Goal: Task Accomplishment & Management: Complete application form

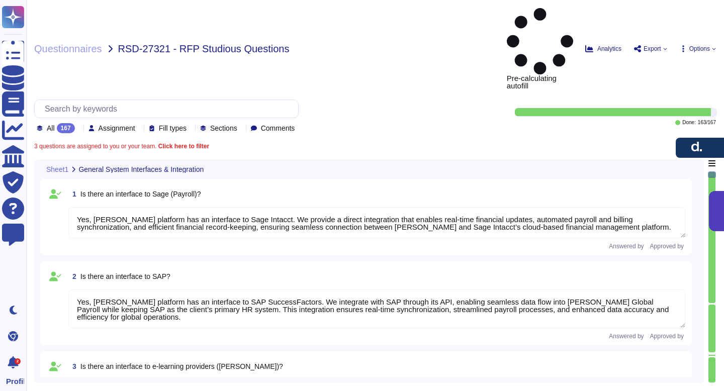
type textarea "Yes, [PERSON_NAME] platform has an interface to Sage Intacct. We provide a dire…"
type textarea "Yes, [PERSON_NAME] platform has an interface to SAP SuccessFactors. We integrat…"
type textarea "Yes, [PERSON_NAME] has interfaces with e-learning providers, including platform…"
type textarea "No, [PERSON_NAME] does not currently have a direct interface to Oracle database…"
type textarea "Yes, [PERSON_NAME] has interfaces with Microsoft Office programs like Word, Out…"
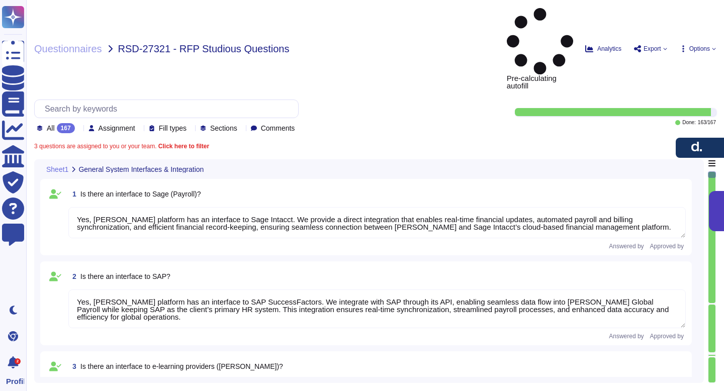
type textarea "Yes, [PERSON_NAME] platform has an interface with DATEV. These integrations may…"
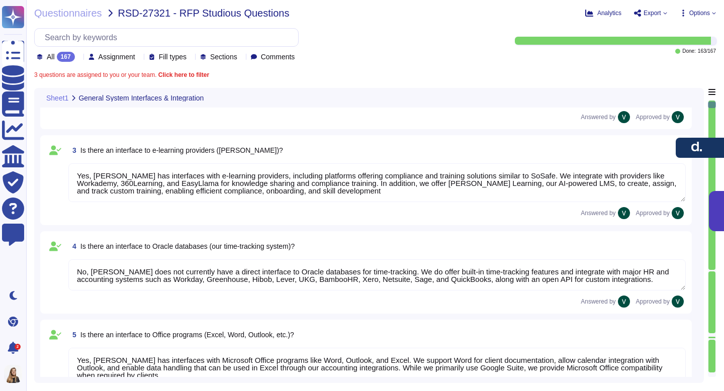
type textarea "[PERSON_NAME] offers a wide range of interfaces and the ability to build custom…"
type textarea "Yes, [PERSON_NAME] platform has an API that enables clients to integrate their …"
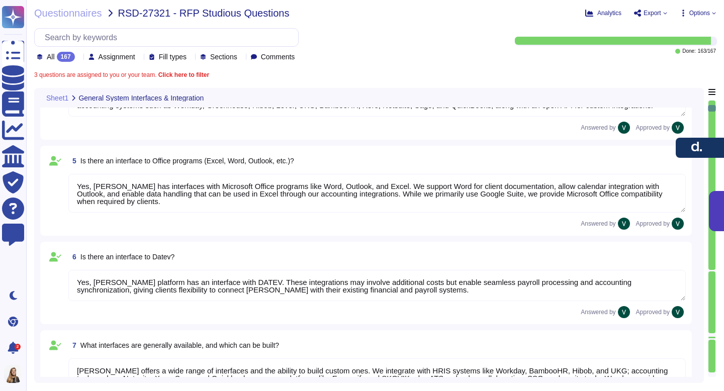
scroll to position [336, 0]
type textarea "Data can be imported into [PERSON_NAME] system through several methods. We supp…"
type textarea "We carry out data migration through multiple methods depending on client needs.…"
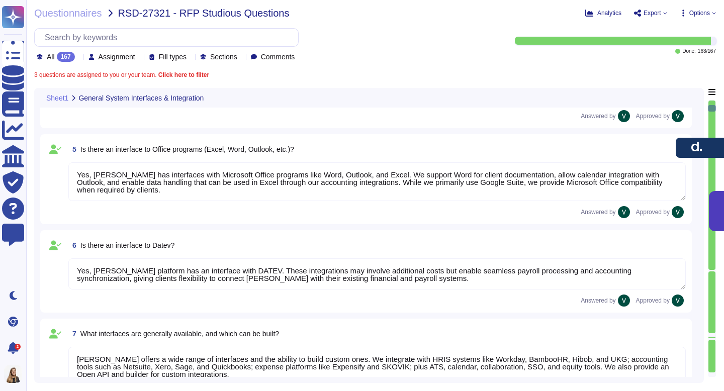
scroll to position [1, 0]
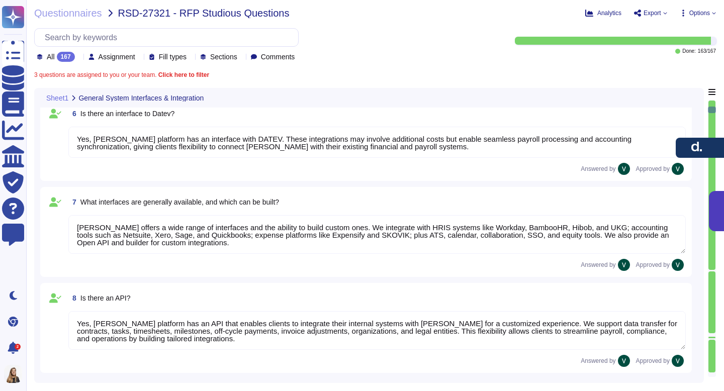
type textarea "Yes, we support importing data from Excel (XLSX). We enable mass uploads of emp…"
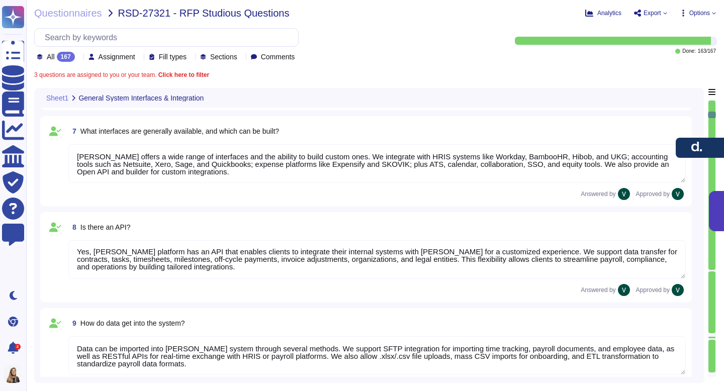
type textarea "We output reports through a wide range of customizable options. Reports can be …"
type textarea "[PERSON_NAME] system provides default KPIs and reports across finance, payroll,…"
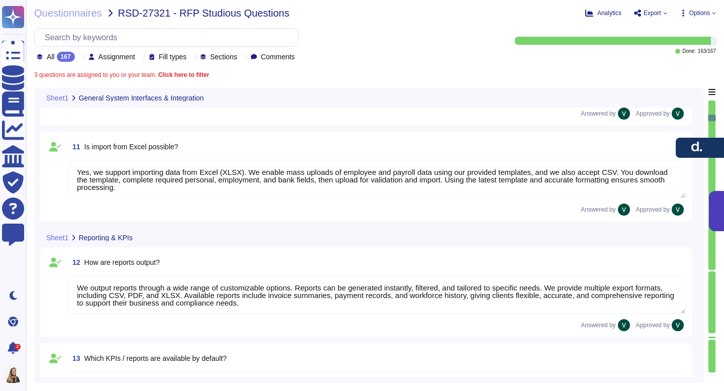
type textarea "[PERSON_NAME] reports are highly customizable to meet company-specific needs. W…"
type textarea "Yes, reports from [PERSON_NAME] can be exported to Excel in XLSX format, as wel…"
type textarea "Yes, we have a structured process for ongoing changes through continuous compli…"
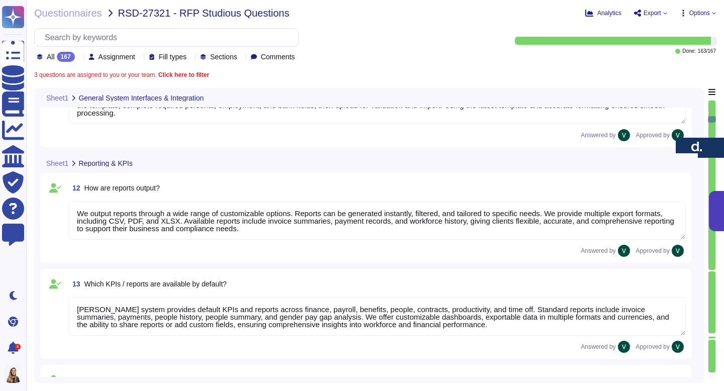
scroll to position [948, 0]
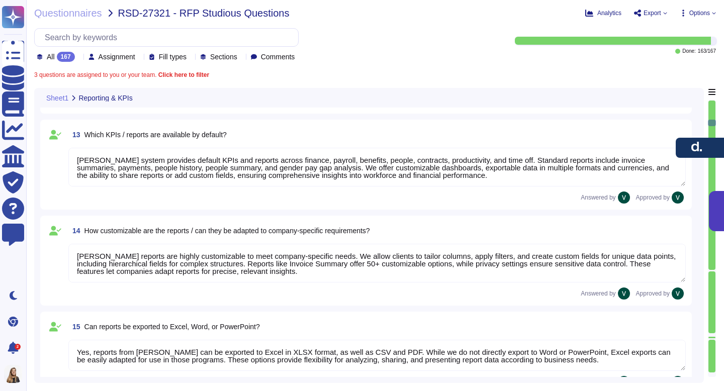
type textarea "Our servers are located in the [GEOGRAPHIC_DATA], with primary storage in [GEOG…"
type textarea "Our data is primarily hosted in the European Union, with primary storage in [GE…"
type textarea "No, our data hosting is not primarily based in the [GEOGRAPHIC_DATA]. Yes, we a…"
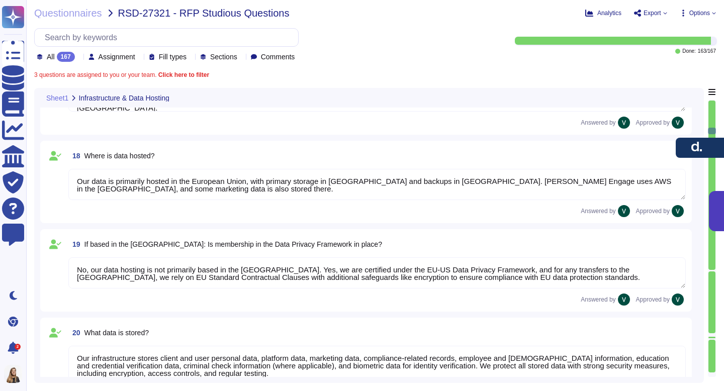
type textarea "Our infrastructure stores client and user personal data, platform data, marketi…"
type textarea "Yes, all data stored in our infrastructure is GDPR-compliant. We host platform …"
type textarea "Yes, we retain personal data only as long as required by our services or applic…"
type textarea "We protect our system against unauthorized access through strict access control…"
type textarea "Yes, we enforce strong password encryption by using a one-way hash function wit…"
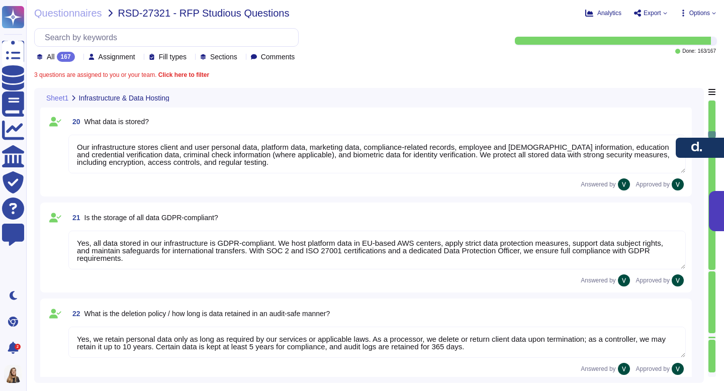
type textarea "We protect our system against hacker attacks with 24/7 monitoring, vulnerabilit…"
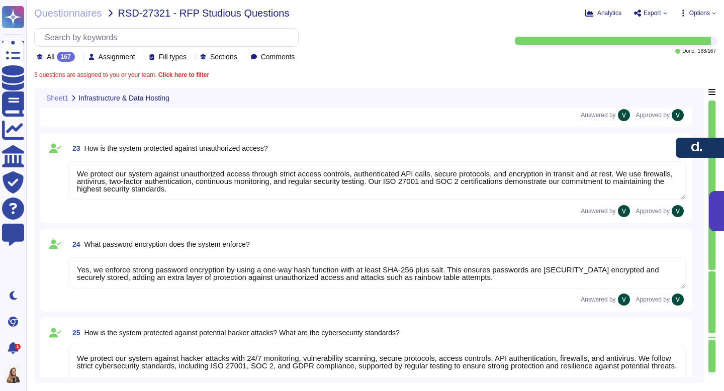
type textarea "Yes, we have a roles and permissions framework that restricts access to only th…"
type textarea "Yes, we integrate with Microsoft Entra ID (formerly Azure Active Directory) to …"
type textarea "We ensure no personal data remains accessible after termination. We delete or r…"
type textarea "Yes, we use AI in our platform through features like AI Workforce, designed to …"
type textarea "Yes, we offer Single Sign-On (SSO) integration via Microsoft Entra ID (formerly…"
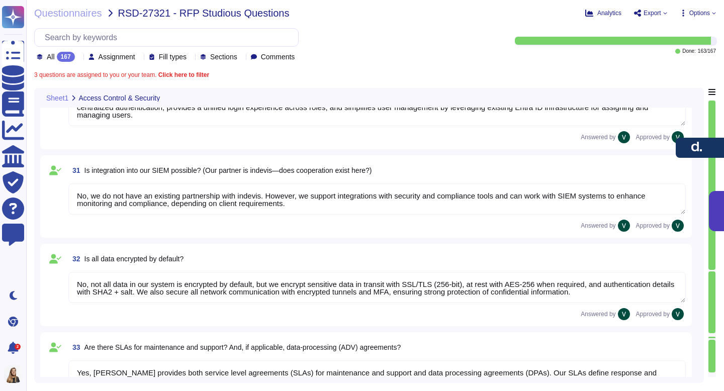
type textarea "No, we do not have an existing partnership with indevis. However, we support in…"
type textarea "No, not all data in our system is encrypted by default, but we encrypt sensitiv…"
type textarea "Yes, [PERSON_NAME] provides both service level agreements (SLAs) for maintenanc…"
type textarea "No, [PERSON_NAME] tool does not specifically manage consents for using images f…"
type textarea "No, [PERSON_NAME] does not offer a personalized "Studiosus" structure for data …"
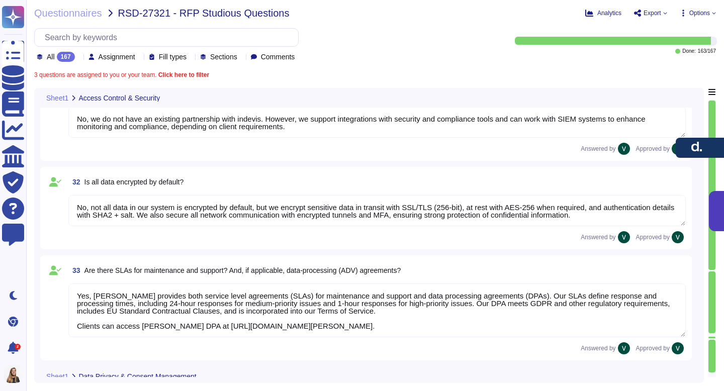
scroll to position [2764, 0]
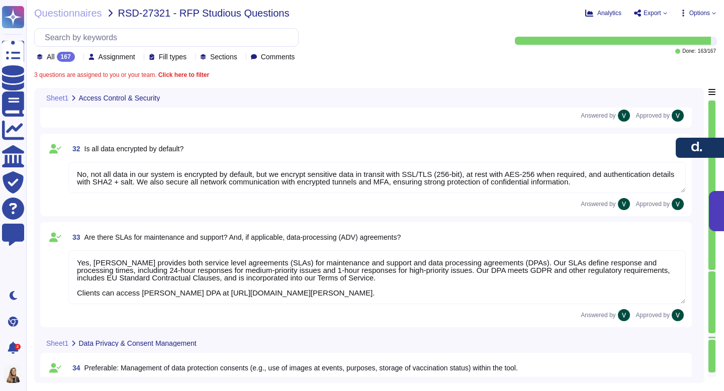
type textarea "Yes, [PERSON_NAME] system includes robust search functions. We offer Global Sea…"
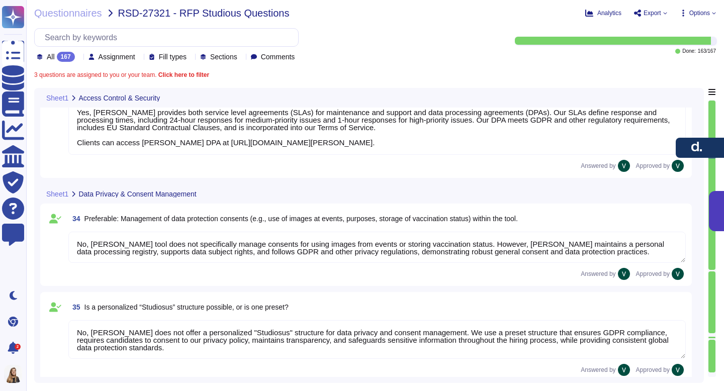
type textarea "Yes, documents can be directly uploaded into [PERSON_NAME] system without prior…"
type textarea "Yes, [PERSON_NAME] stores all documents centrally within the platform, allowing…"
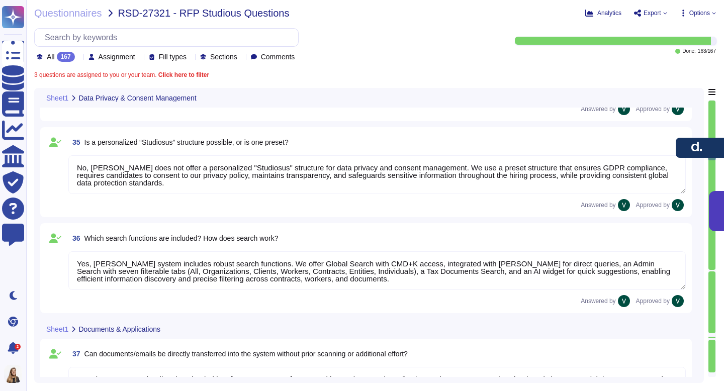
type textarea "Yes, [PERSON_NAME] allows creation of custom document categories and types, inc…"
type textarea "No, [PERSON_NAME] does not have explicit partnerships for document scanning ser…"
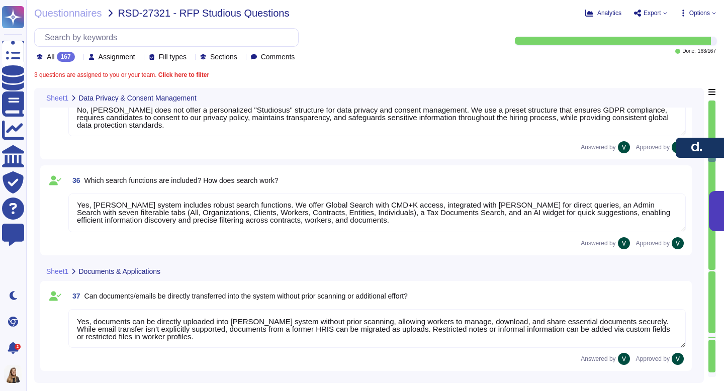
type textarea "Yes, [PERSON_NAME] has an interface to job boards through [PERSON_NAME]. We pro…"
type textarea "Yes, [PERSON_NAME] has an interface to your career site through our ATS. We all…"
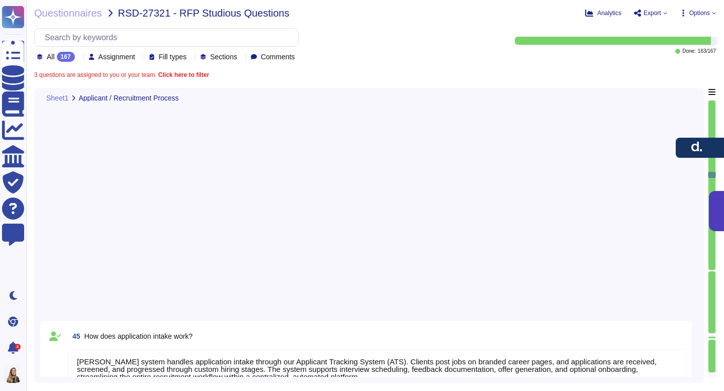
type textarea "[PERSON_NAME] system handles application intake through our Applicant Tracking …"
type textarea "Yes, [PERSON_NAME] system allows applications to be distributed to responsible …"
type textarea "Yes, [PERSON_NAME] ATS can be used by HR for pre-screening applicants. We use A…"
type textarea "Yes, [PERSON_NAME] ATS can handle automatic communication with applicants. We p…"
type textarea "Yes, [PERSON_NAME] ATS can send automatic reminders to recruiters and line mana…"
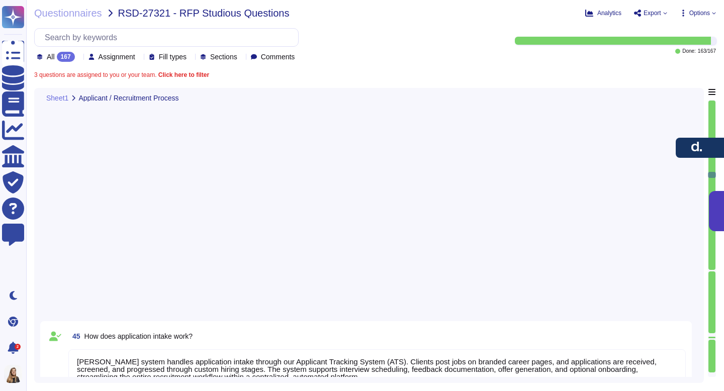
type textarea "[PERSON_NAME] ATS handles the transition from applicant to employee seamlessly.…"
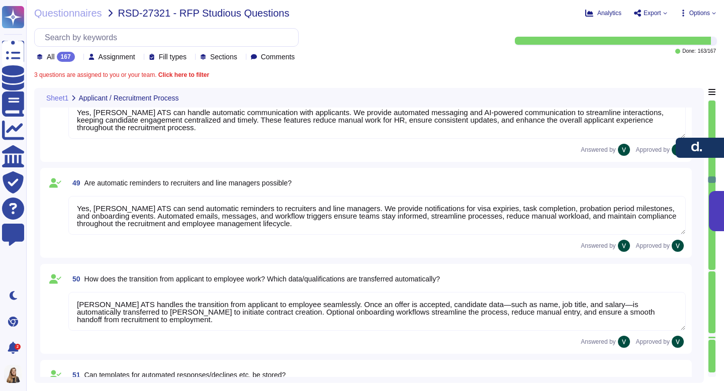
type textarea "Yes, [PERSON_NAME] system can store templates for automated responses and decli…"
type textarea "Yes, [PERSON_NAME] integrates with Outlook calendars for scheduling. We sync [P…"
type textarea "Yes, [PERSON_NAME] Applicant Tracking System (ATS) allows for applicant evaluat…"
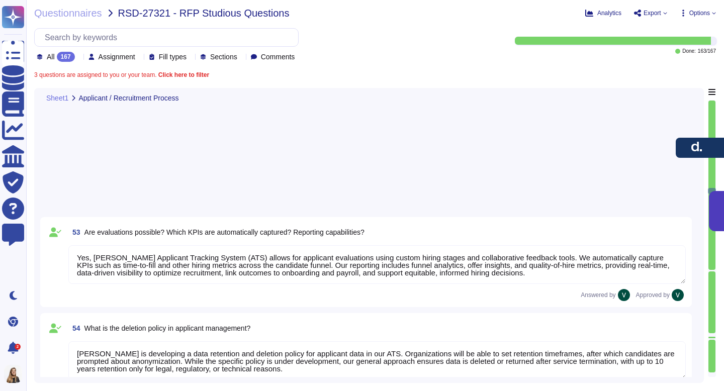
type textarea "[PERSON_NAME] represents maternity and parental leave processes by allowing emp…"
type textarea "[PERSON_NAME] onboarding process guides new employees from account setup to act…"
type textarea "[PERSON_NAME] offboarding process ensures a smooth, compliant transition. We in…"
type textarea "[PERSON_NAME] probationary period process helps employers and employees confirm…"
type textarea "[PERSON_NAME] internal department transfer process ensures proper validation, a…"
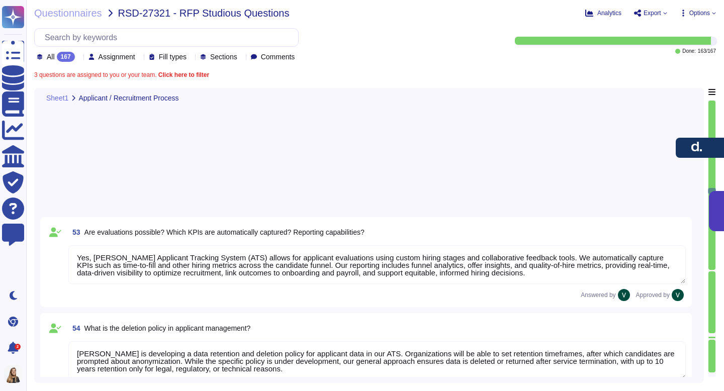
type textarea "[PERSON_NAME] manages changes to employee working hours through a structured sy…"
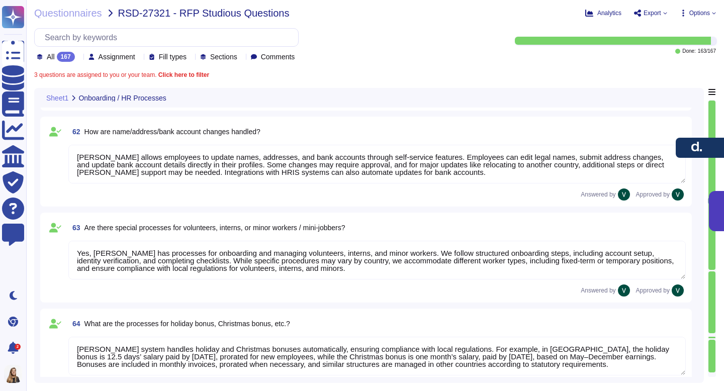
type textarea "[PERSON_NAME] allows employees to update names, addresses, and bank accounts th…"
type textarea "Yes, [PERSON_NAME] has processes for onboarding and managing volunteers, intern…"
type textarea "[PERSON_NAME] system handles holiday and Christmas bonuses automatically, ensur…"
type textarea "Yes, [PERSON_NAME] tool supports special year-end tasks, including managing rem…"
type textarea "[PERSON_NAME] system manages workflows and tasks through automated and manual p…"
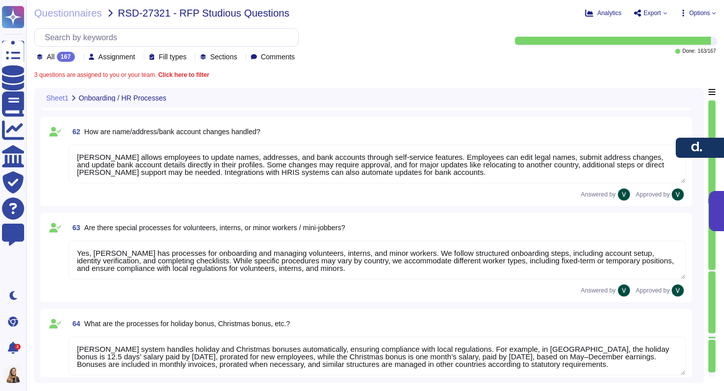
type textarea "[PERSON_NAME] system includes automated and manual workflows, forecasted shift …"
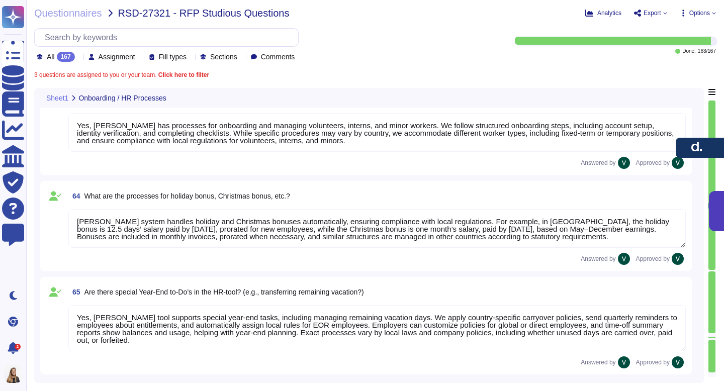
type textarea "Yes, we allow HR to define and flexibly specify workflows and checklists for di…"
type textarea "Yes, we integrate checklists that can be customized for processes like onboardi…"
type textarea "We follow a strict workflow for data destruction. We retain personal data only …"
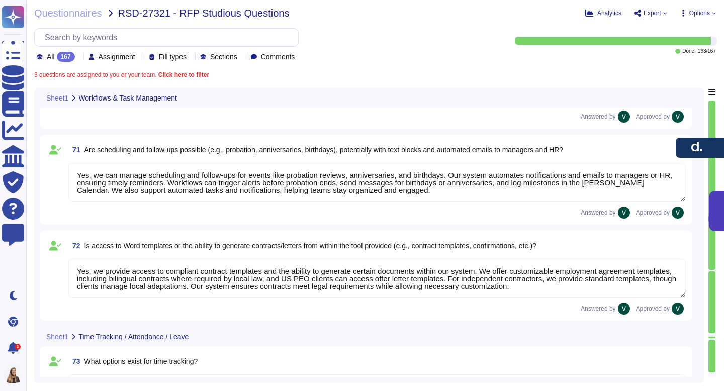
type textarea "[PERSON_NAME] provides multiple time tracking options, including manual entry, …"
type textarea "[PERSON_NAME] time tracking allows employees to log hours manually or via clock…"
type textarea "Yes, compensatory time (time-off-in-lieu) is generally allowed for overtime in …"
type textarea "Yes, we can define vacation days with different labels by customizing time-off …"
type textarea "[PERSON_NAME] manages vacation requests and tracking through a streamlined syst…"
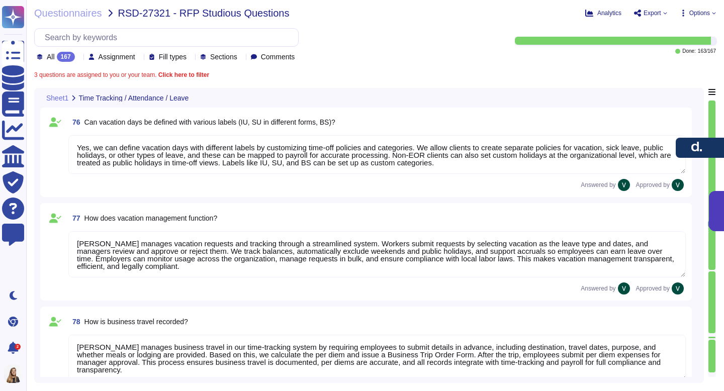
type textarea "[PERSON_NAME] manages business travel in our time-tracking system by requiring …"
type textarea "[PERSON_NAME] manages working time during business travel by requiring employee…"
type textarea "[PERSON_NAME] can use our system to represent and track sabbaticals through fle…"
type textarea "[PERSON_NAME] handles overtime payments through our time tracking and payroll f…"
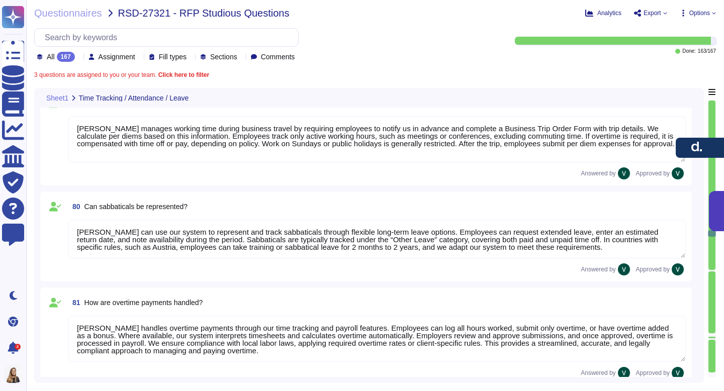
type textarea "We process time credits for emergency duty or holiday work through our time tra…"
type textarea "We allow HR to configure time tracking to fit company policies and local laws. …"
type textarea "We manage sick leave by allowing employees to submit requests with start and en…"
type textarea "We support flexible sick leave configurations aligned with country laws and com…"
type textarea "[PERSON_NAME] retrieves electronic sick notes for example (eAU) in [GEOGRAPHIC_…"
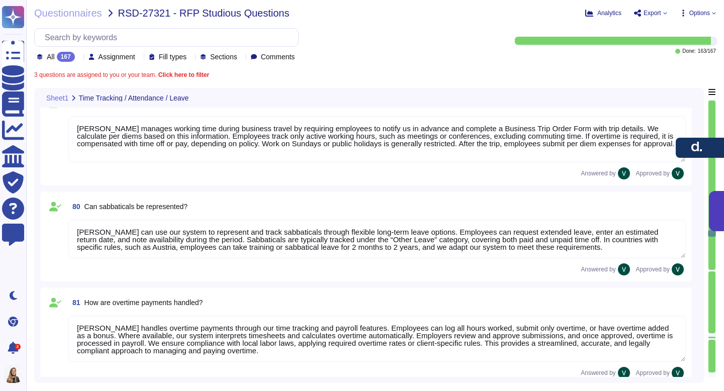
type textarea "Sick leave can be analyzed in multiple ways, including: * Duration: Review leng…"
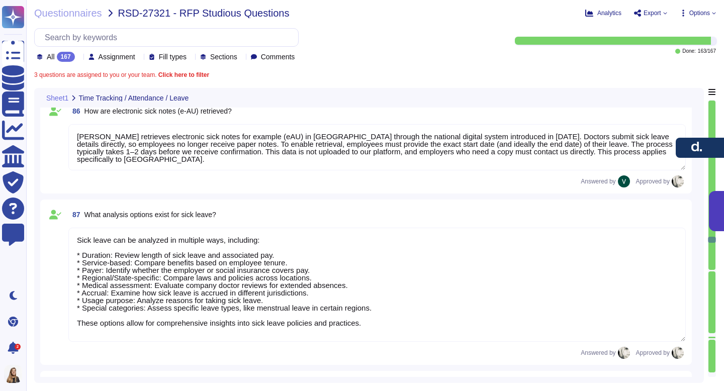
type textarea "[PERSON_NAME] time-tracking module enhances team coordination by integrating se…"
type textarea "Employees can update most of their personal information directly through their …"
type textarea "Yes, an HR approval process exists, but not all employee-initiated changes go d…"
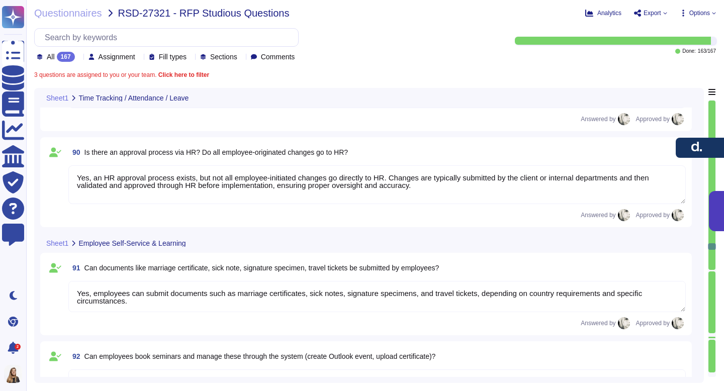
type textarea "Yes, employees can submit documents such as marriage certificates, sick notes, …"
type textarea "Yes, employees can book and manage seminars through [PERSON_NAME] Learning, inc…"
type textarea "Yes, the system provides a view of time off information, including stamped time…"
type textarea "Yes, a supervisory approval chain can be configured for vacation requests and t…"
type textarea "Yes, employees can report illness, including illness during vacation. Reporting…"
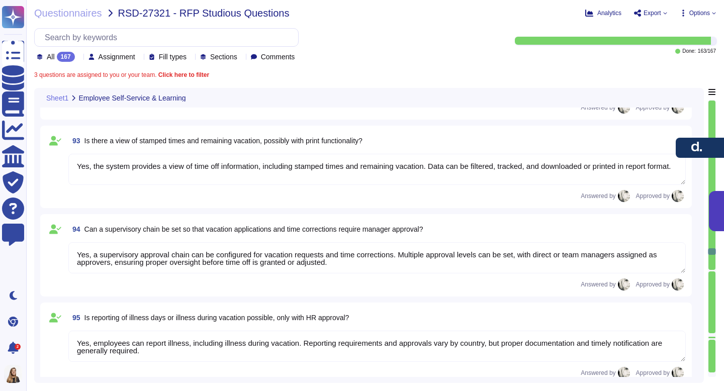
type textarea "[PERSON_NAME] tracks vacation, sick days, and other leave types within the syst…"
type textarea "Managers in [PERSON_NAME] can view selective data of direct reports, approve ti…"
type textarea "Managers in [PERSON_NAME] can view employees’ time off history, current request…"
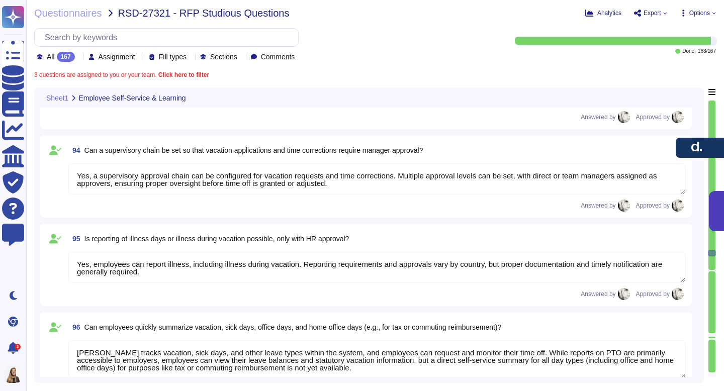
type textarea "Yes, managers can generate analyses of working hours using [PERSON_NAME] report…"
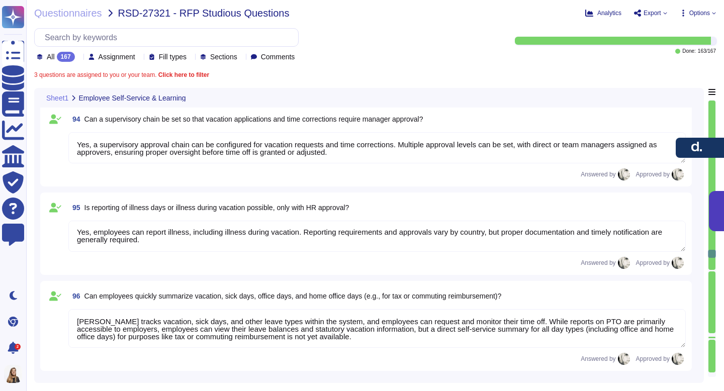
click at [183, 72] on b "Click here to filter" at bounding box center [182, 74] width 53 height 7
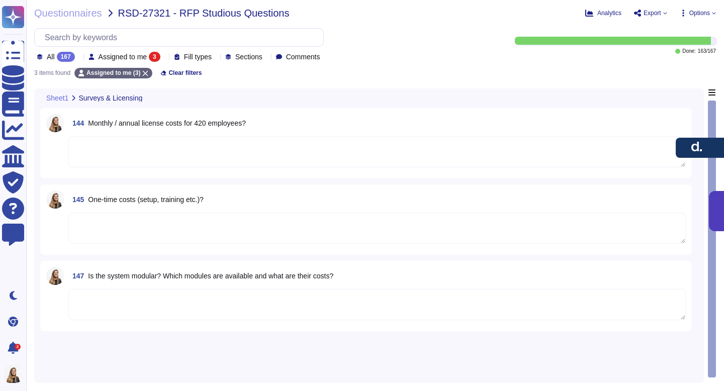
click at [231, 144] on textarea at bounding box center [377, 151] width 618 height 31
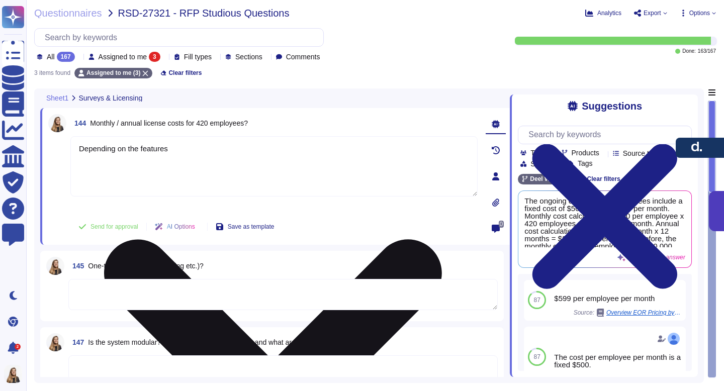
scroll to position [2, 0]
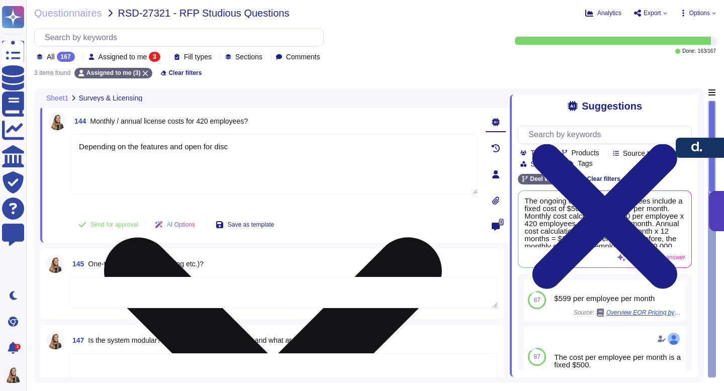
click at [165, 142] on textarea "Depending on the features and open for disc" at bounding box center [273, 164] width 407 height 60
click at [187, 153] on textarea "Depending on the features and open for disc" at bounding box center [273, 164] width 407 height 60
click at [150, 143] on textarea "Depending on the features and open for disc" at bounding box center [273, 164] width 407 height 60
click at [149, 144] on textarea "Depending on the features and open for disc" at bounding box center [273, 164] width 407 height 60
drag, startPoint x: 246, startPoint y: 152, endPoint x: 172, endPoint y: 147, distance: 74.1
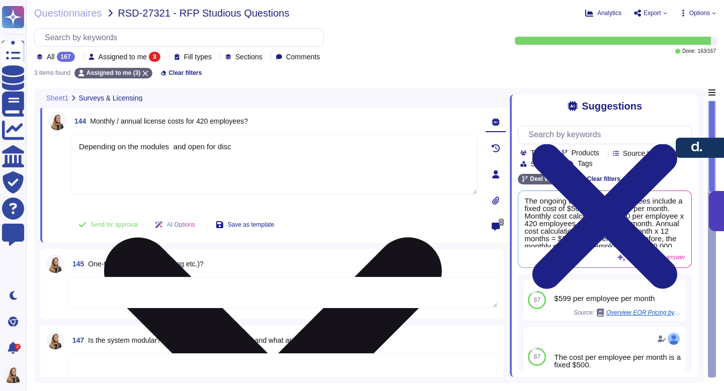
click at [172, 147] on textarea "Depending on the modules and open for disc" at bounding box center [273, 164] width 407 height 60
click at [176, 145] on textarea "Depending on the modules, commitment and this is o" at bounding box center [273, 164] width 407 height 60
click at [286, 147] on textarea "Depending on the modules and commitment and this is o" at bounding box center [273, 164] width 407 height 60
drag, startPoint x: 286, startPoint y: 147, endPoint x: 237, endPoint y: 145, distance: 48.8
click at [237, 145] on textarea "Depending on the modules and commitment and this is o" at bounding box center [273, 164] width 407 height 60
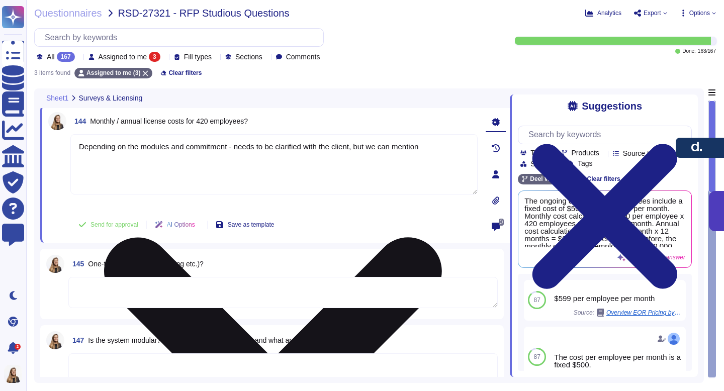
drag, startPoint x: 363, startPoint y: 147, endPoint x: 440, endPoint y: 153, distance: 76.7
click at [440, 153] on textarea "Depending on the modules and commitment - needs to be clarified with the client…" at bounding box center [273, 164] width 407 height 60
click at [227, 146] on textarea "Depending on the modules and commitment - needs to be clarified with the client." at bounding box center [273, 164] width 407 height 60
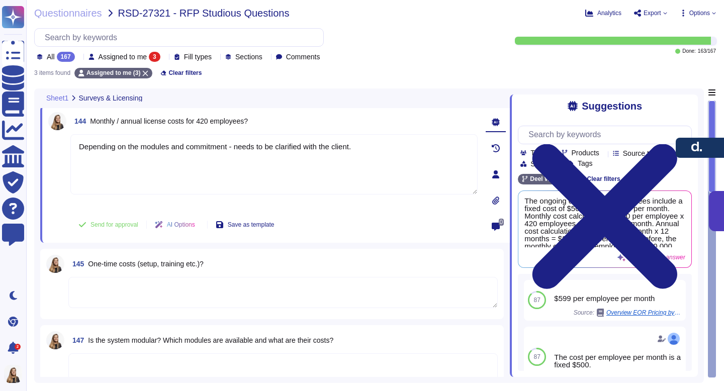
type textarea "Depending on the modules and commitment - needs to be clarified with the client."
click at [147, 306] on textarea at bounding box center [282, 292] width 429 height 31
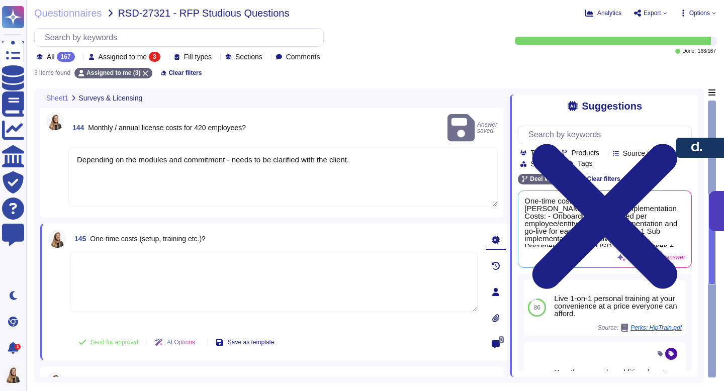
click at [131, 262] on textarea at bounding box center [273, 282] width 407 height 60
paste textarea "Depending on the modules and commitment - needs to be clarified with the client."
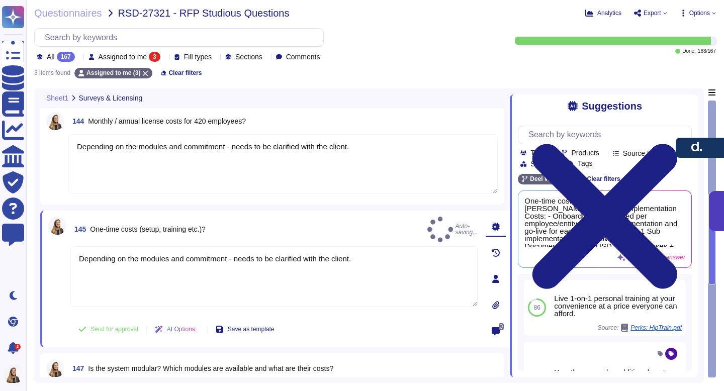
type textarea "Depending on the modules and commitment - needs to be clarified with the client."
click at [342, 79] on div "Questionnaires RSD-27321 - RFP Studious Questions Analytics Export Options All …" at bounding box center [375, 195] width 698 height 391
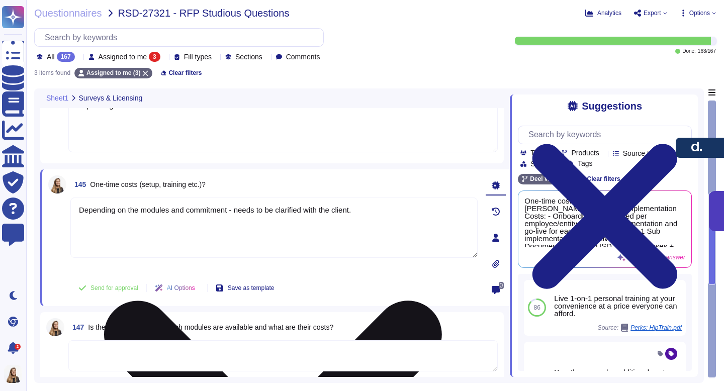
scroll to position [48, 0]
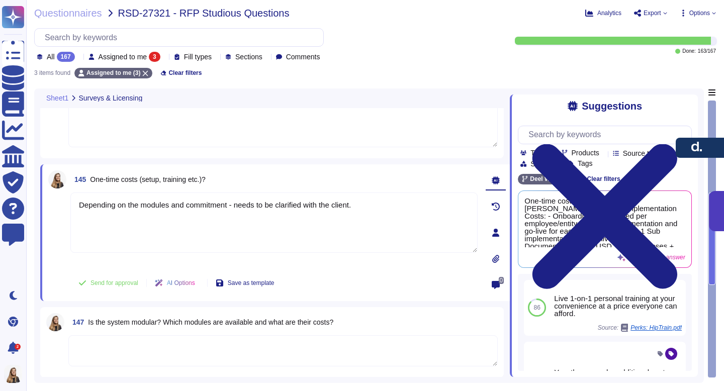
click at [140, 345] on textarea at bounding box center [282, 350] width 429 height 31
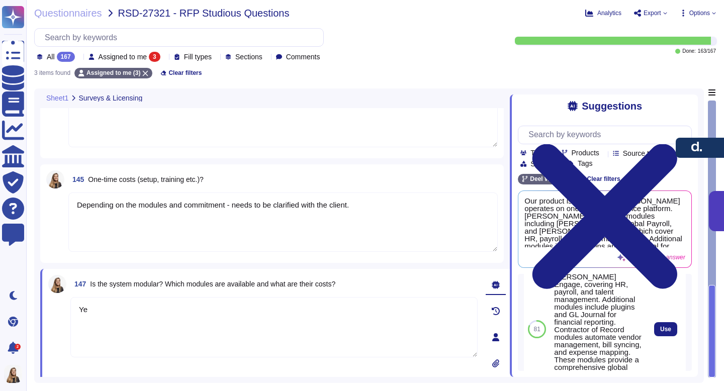
scroll to position [69, 0]
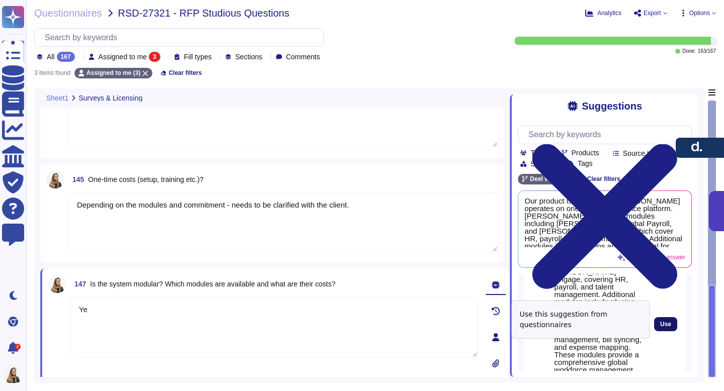
click at [663, 321] on span "Use" at bounding box center [665, 324] width 11 height 6
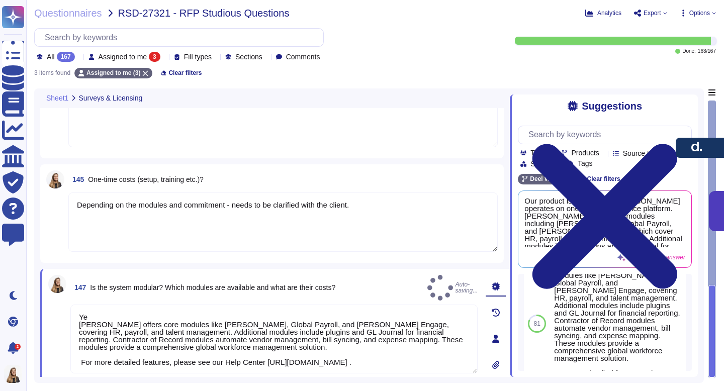
scroll to position [39, 0]
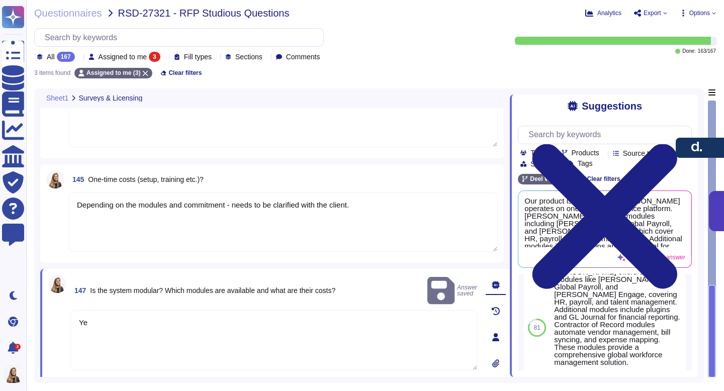
click at [108, 310] on textarea "Ye" at bounding box center [273, 340] width 407 height 60
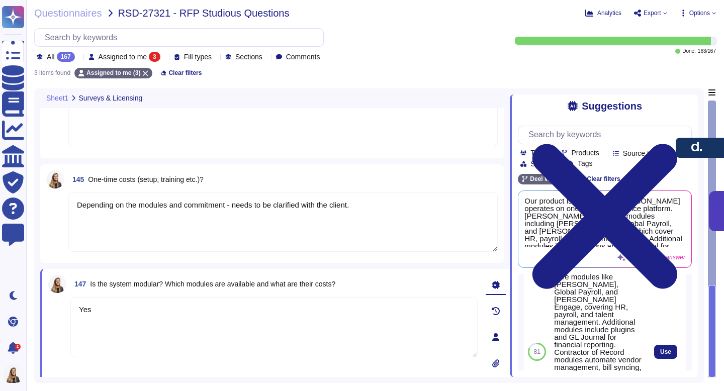
scroll to position [42, 0]
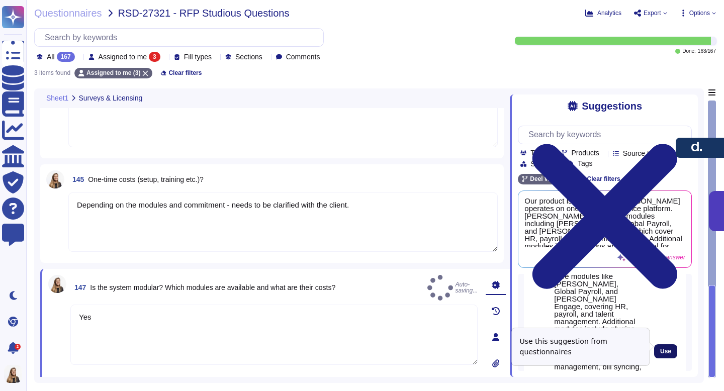
click at [667, 349] on span "Use" at bounding box center [665, 352] width 11 height 6
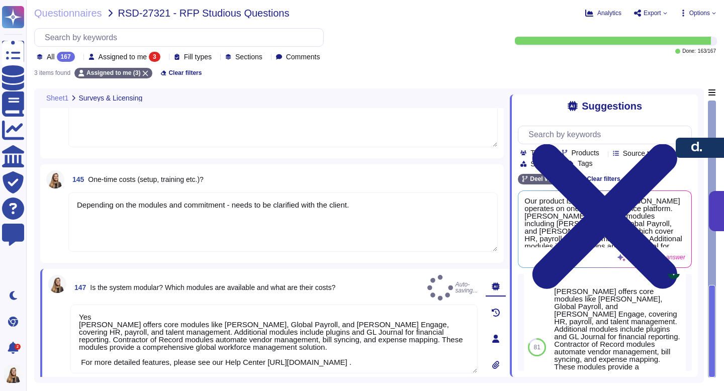
scroll to position [12, 0]
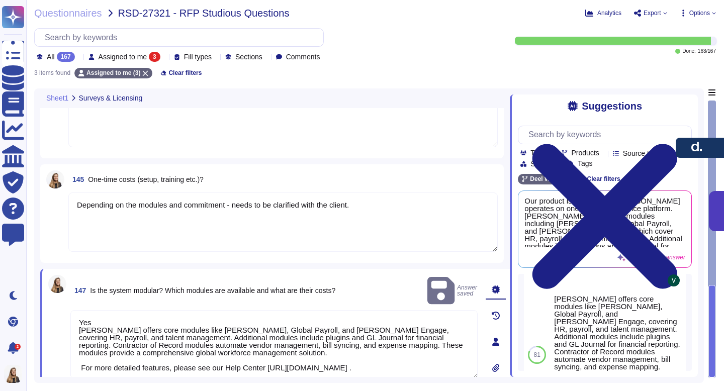
click at [158, 312] on textarea "Yes [PERSON_NAME] offers core modules like [PERSON_NAME], Global Payroll, and […" at bounding box center [273, 344] width 407 height 69
click at [152, 310] on textarea "Yes [PERSON_NAME] offers core modules like [PERSON_NAME], Global Payroll, and […" at bounding box center [273, 344] width 407 height 69
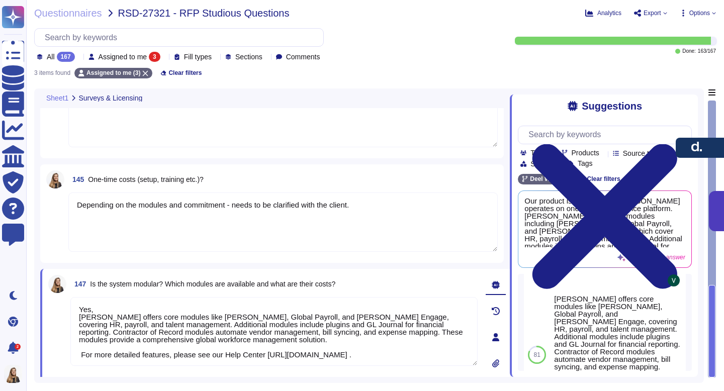
click at [77, 317] on textarea "Yes, [PERSON_NAME] offers core modules like [PERSON_NAME], Global Payroll, and …" at bounding box center [273, 331] width 407 height 69
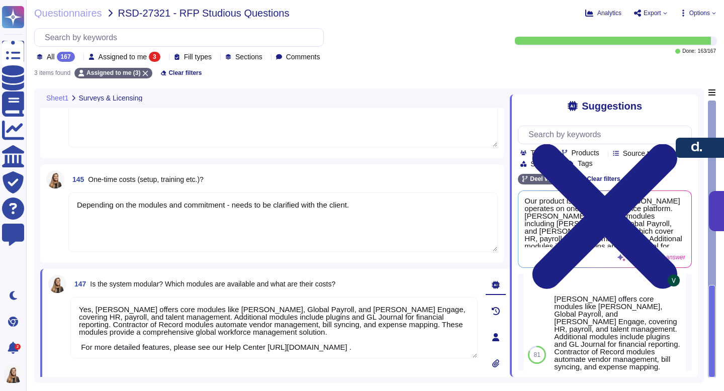
type textarea "Yes, [PERSON_NAME] offers core modules like [PERSON_NAME], Global Payroll, and …"
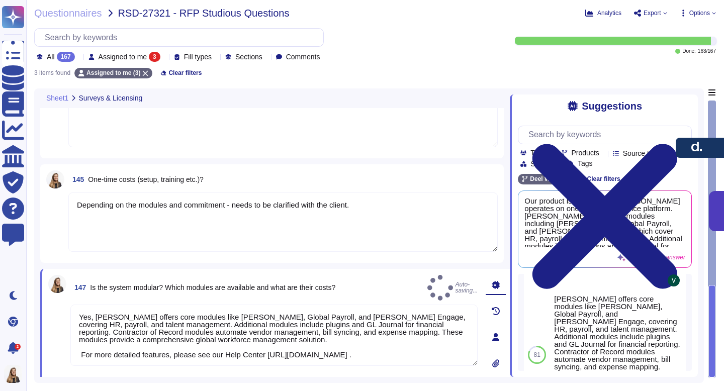
click at [134, 226] on textarea "Depending on the modules and commitment - needs to be clarified with the client." at bounding box center [282, 222] width 429 height 59
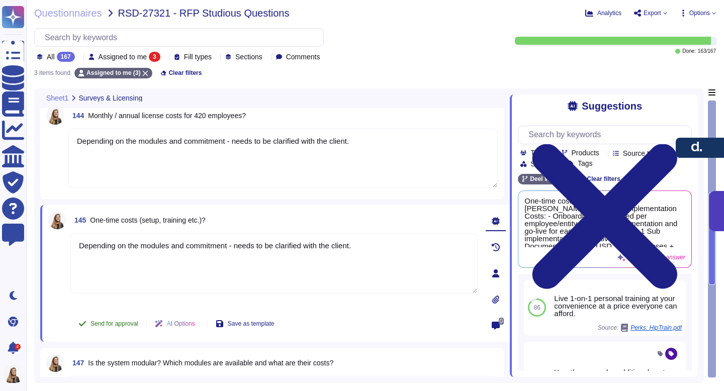
scroll to position [0, 0]
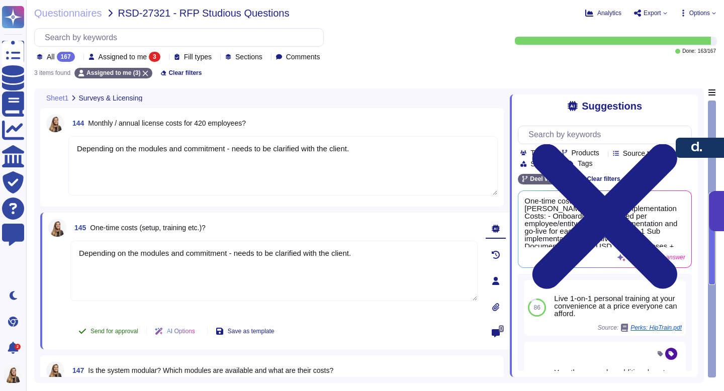
click at [117, 330] on span "Send for approval" at bounding box center [115, 331] width 48 height 6
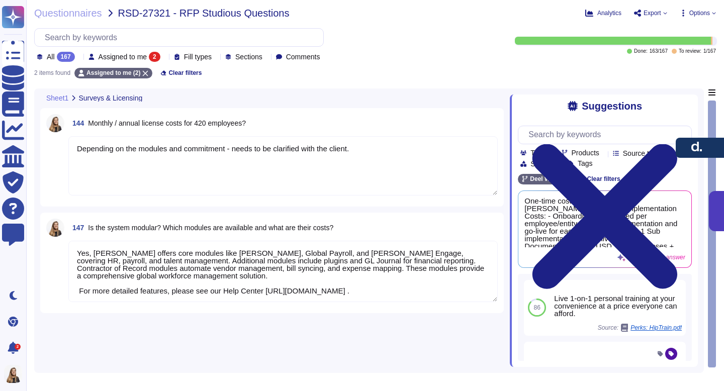
type textarea "Yes, [PERSON_NAME] offers core modules like [PERSON_NAME], Global Payroll, and …"
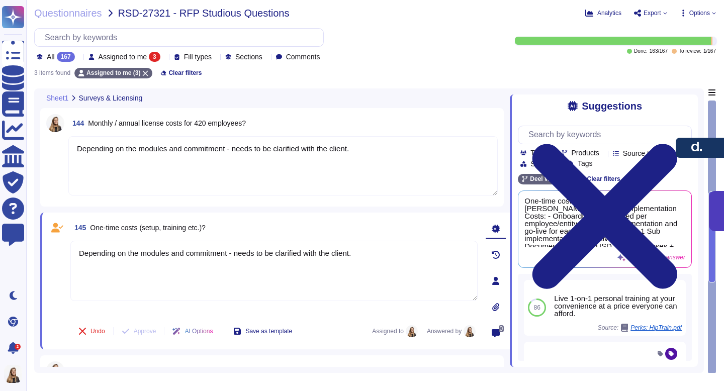
type textarea "Yes, [PERSON_NAME] offers core modules like [PERSON_NAME], Global Payroll, and …"
type textarea "Depending on the modules and commitment - needs to be clarified with the client."
click at [216, 173] on textarea "Depending on the modules and commitment - needs to be clarified with the client." at bounding box center [282, 165] width 429 height 59
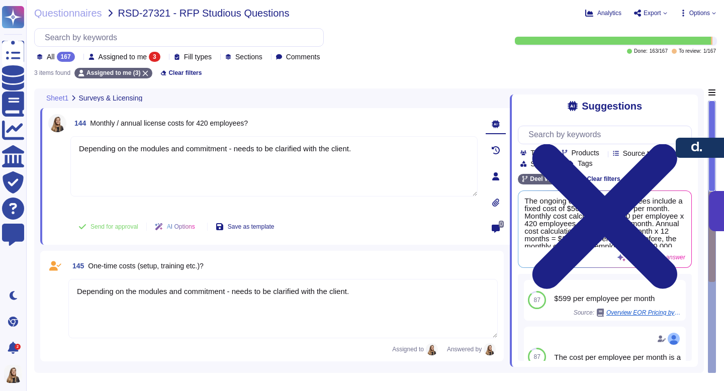
click at [126, 55] on span "Assigned to me" at bounding box center [123, 56] width 49 height 7
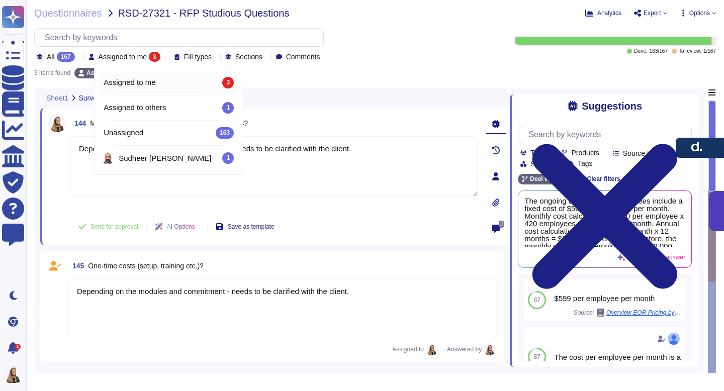
click at [163, 83] on div "Assigned to me 3" at bounding box center [169, 82] width 130 height 11
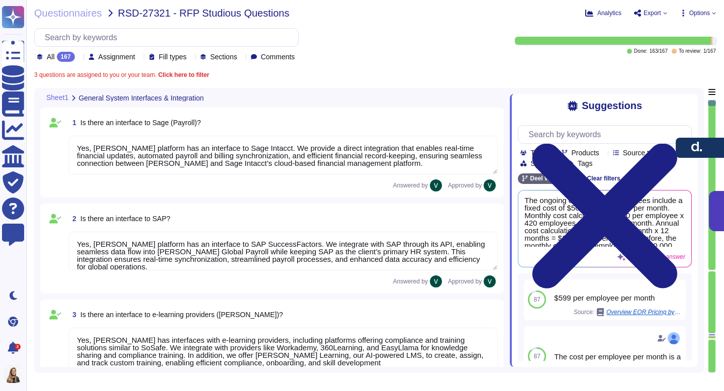
type textarea "No, [PERSON_NAME] does not currently have a direct interface to Oracle database…"
type textarea "Yes, [PERSON_NAME] has interfaces with Microsoft Office programs like Word, Out…"
type textarea "Yes, [PERSON_NAME] platform has an interface to Sage Intacct. We provide a dire…"
type textarea "Yes, [PERSON_NAME] platform has an interface to SAP SuccessFactors. We integrat…"
type textarea "Yes, [PERSON_NAME] has interfaces with e-learning providers, including platform…"
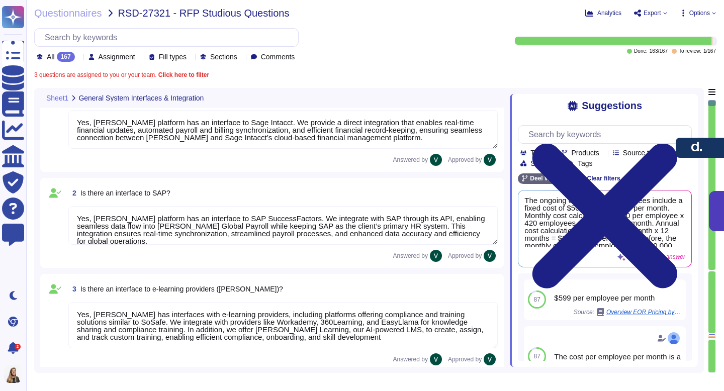
scroll to position [30, 0]
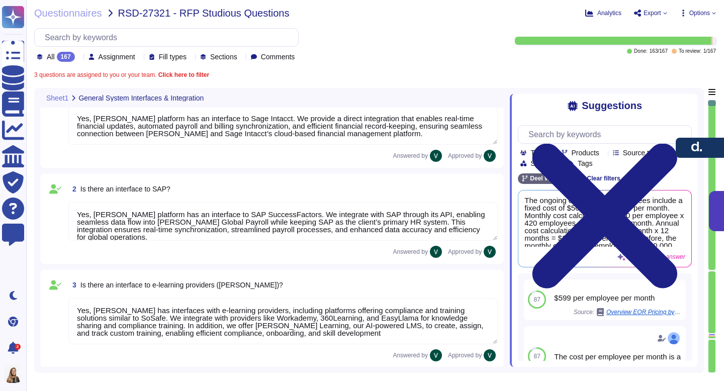
type textarea "Yes, [PERSON_NAME] platform has an interface with DATEV. These integrations may…"
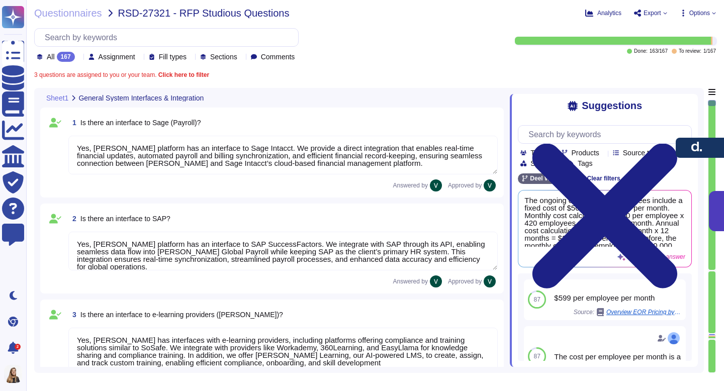
click at [204, 71] on b "Click here to filter" at bounding box center [182, 74] width 53 height 7
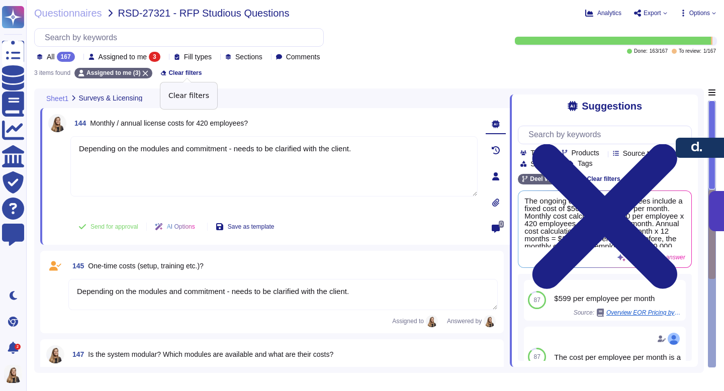
type textarea "Depending on the modules and commitment - needs to be clarified with the client."
type textarea "Yes, [PERSON_NAME] offers core modules like [PERSON_NAME], Global Payroll, and …"
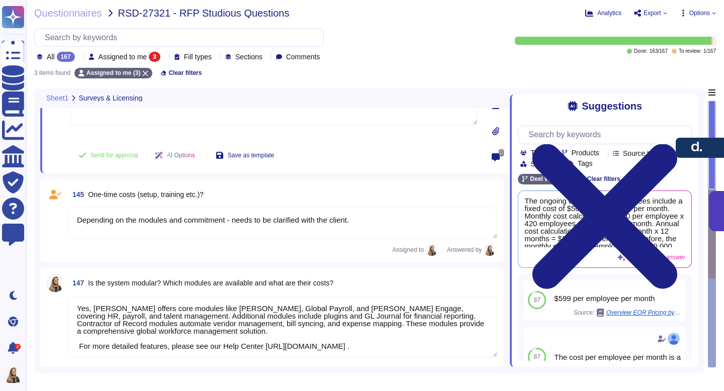
scroll to position [72, 0]
